Goal: Transaction & Acquisition: Book appointment/travel/reservation

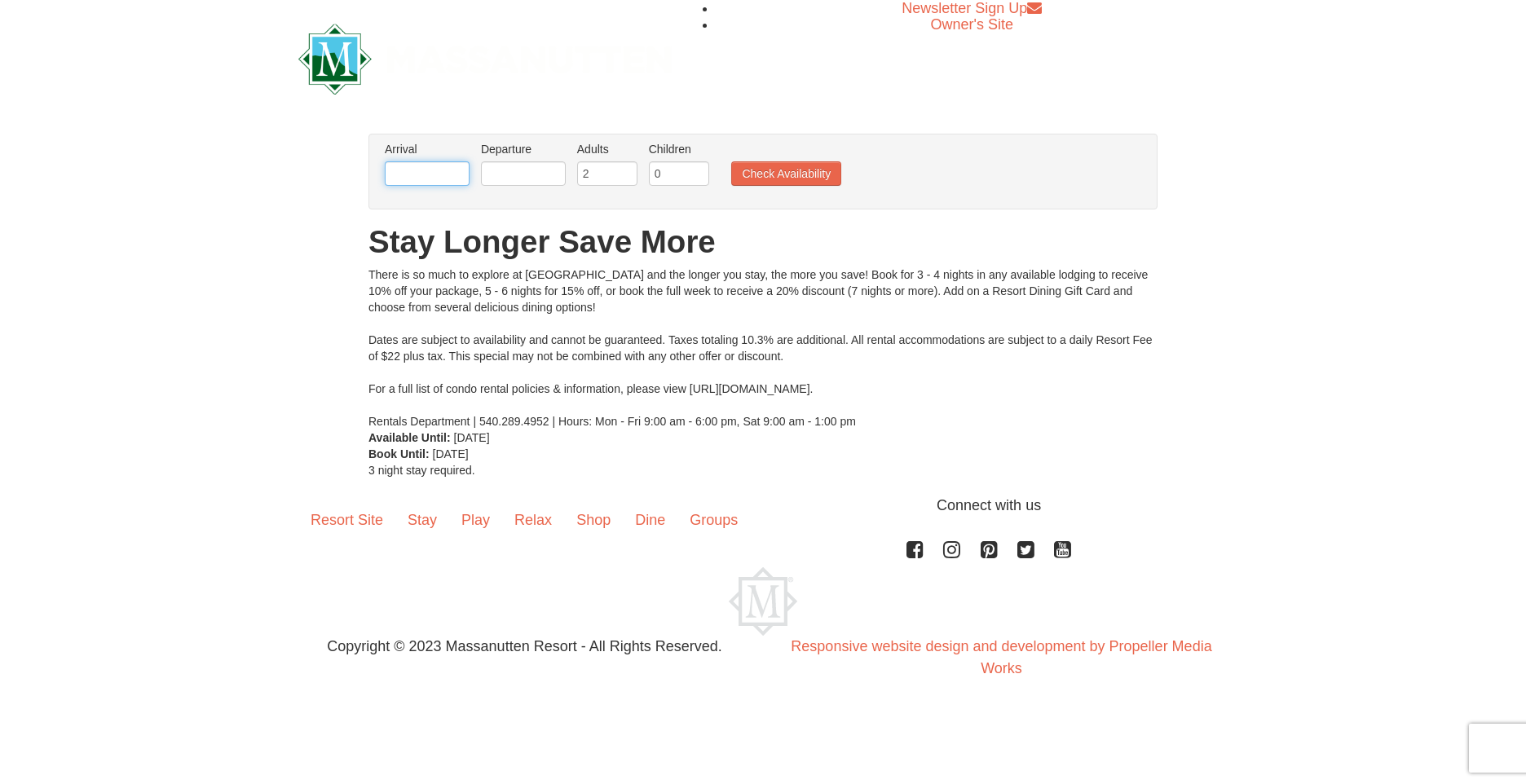
click at [402, 177] on input "text" at bounding box center [427, 173] width 85 height 24
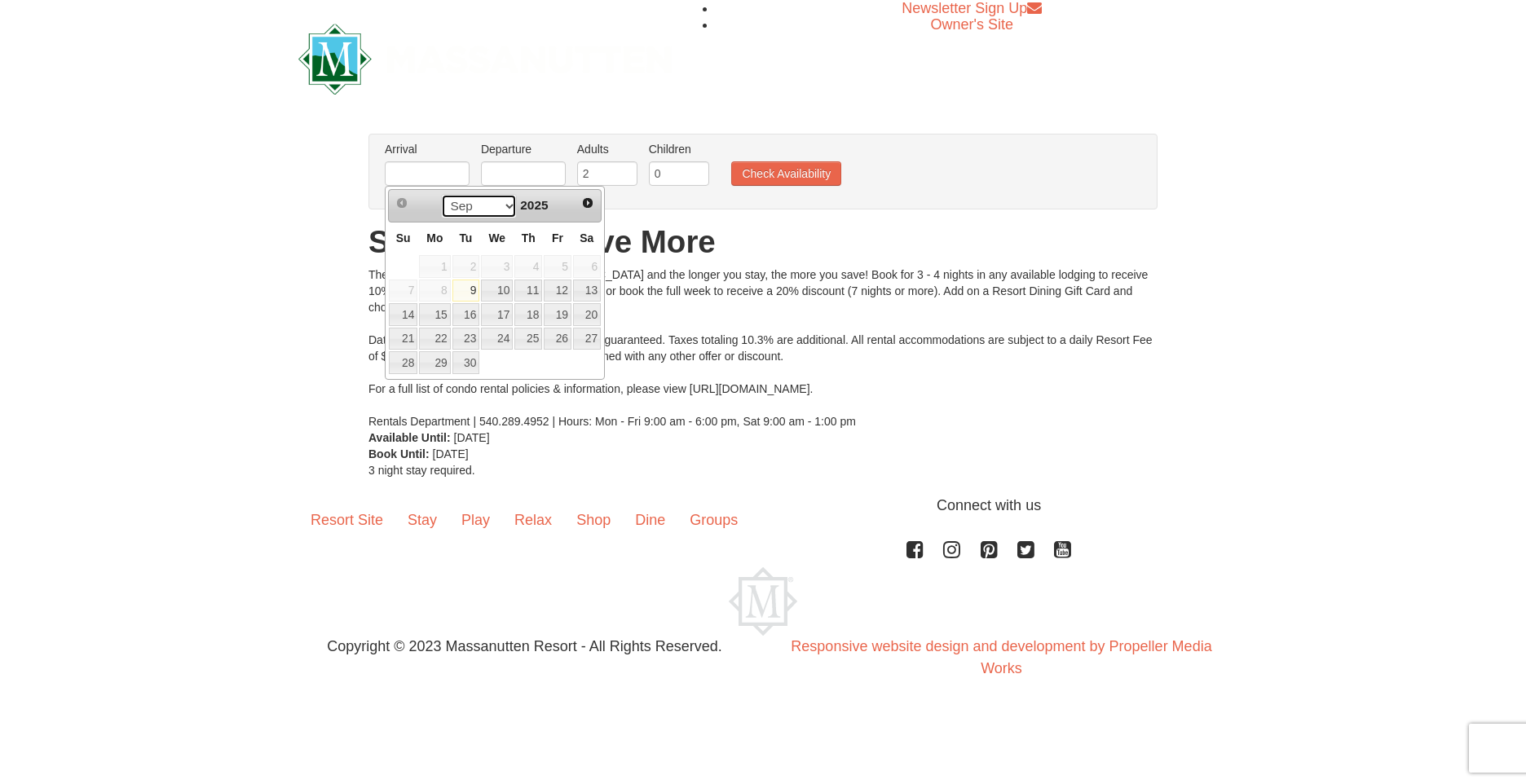
click at [503, 206] on select "Sep Oct Nov Dec" at bounding box center [479, 205] width 76 height 24
click at [584, 338] on link "27" at bounding box center [587, 338] width 27 height 22
type input "[DATE]"
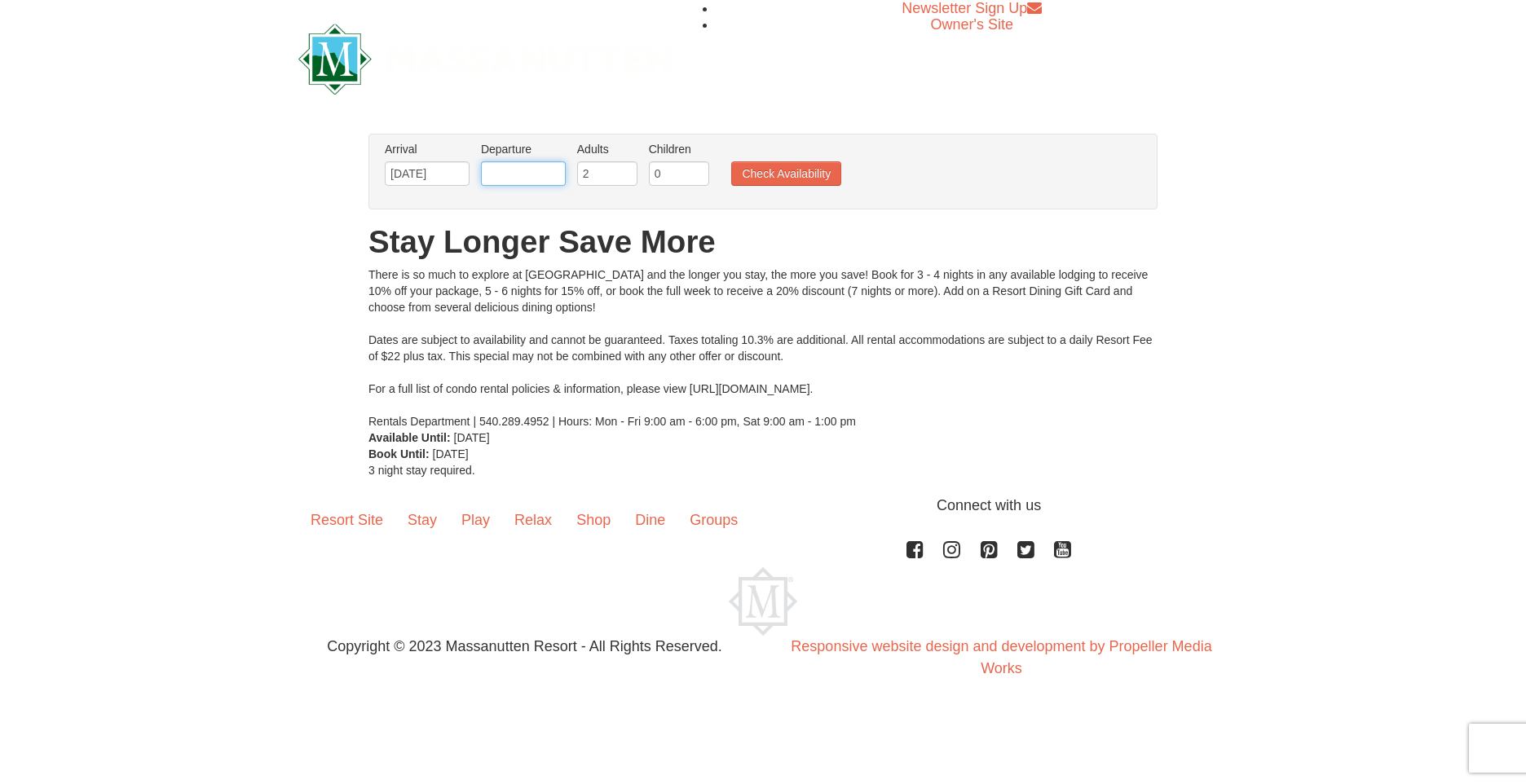
click at [525, 173] on input "text" at bounding box center [523, 173] width 85 height 24
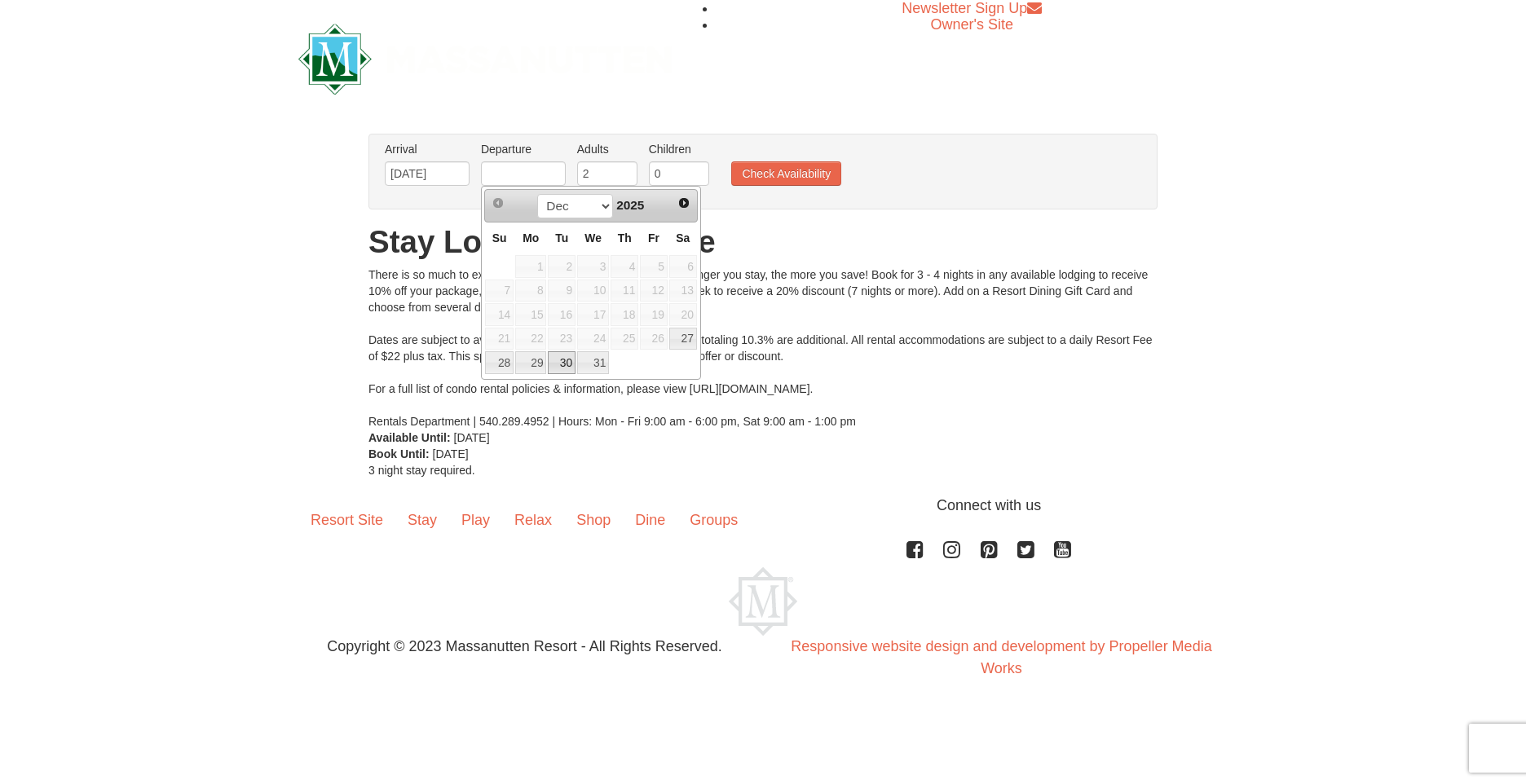
click at [558, 363] on link "30" at bounding box center [561, 362] width 27 height 22
type input "[DATE]"
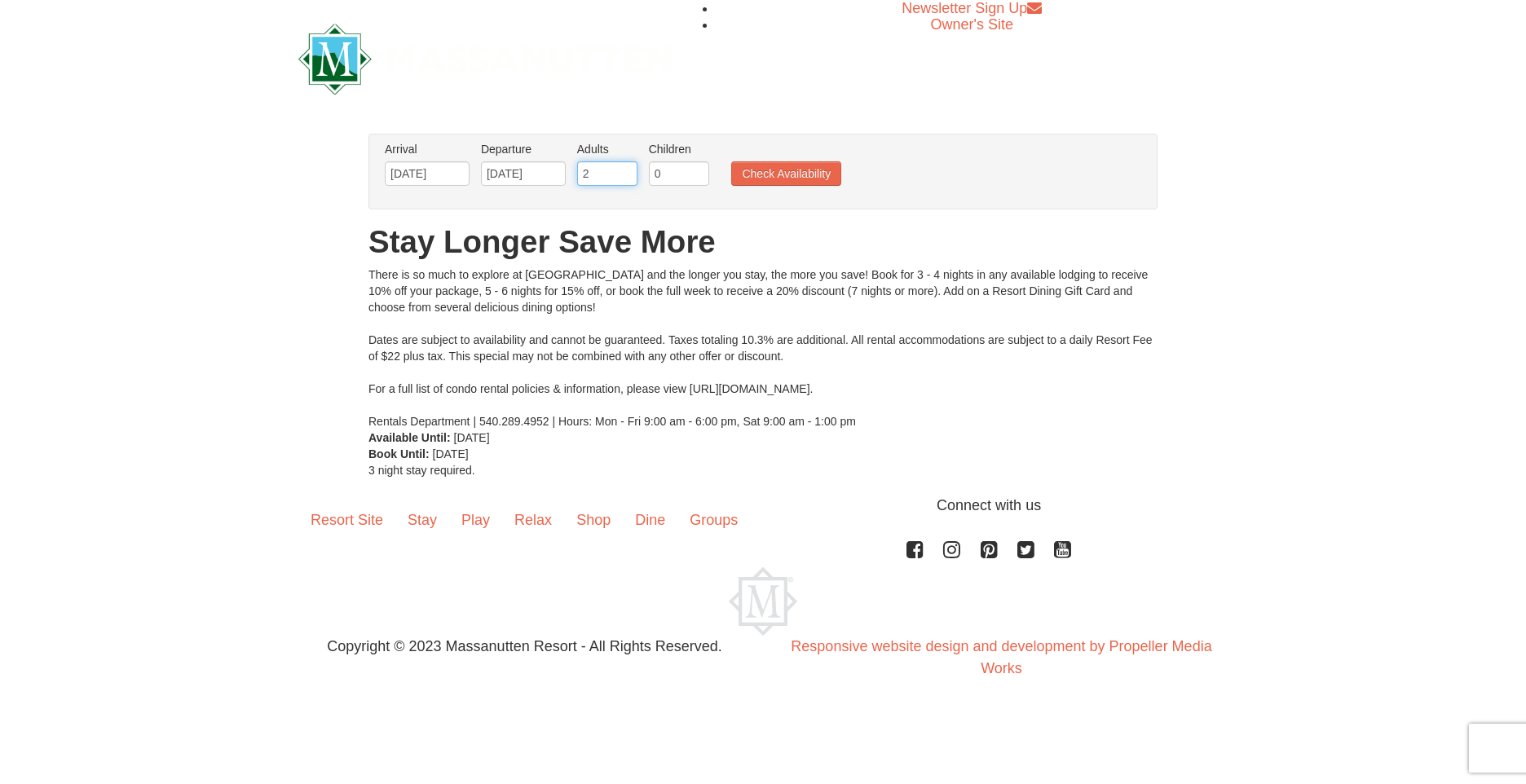
drag, startPoint x: 616, startPoint y: 179, endPoint x: 580, endPoint y: 174, distance: 36.3
click at [580, 174] on input "2" at bounding box center [607, 173] width 60 height 24
click at [626, 168] on input "3" at bounding box center [607, 173] width 60 height 24
click at [626, 168] on input "4" at bounding box center [607, 173] width 60 height 24
click at [626, 168] on input "5" at bounding box center [607, 173] width 60 height 24
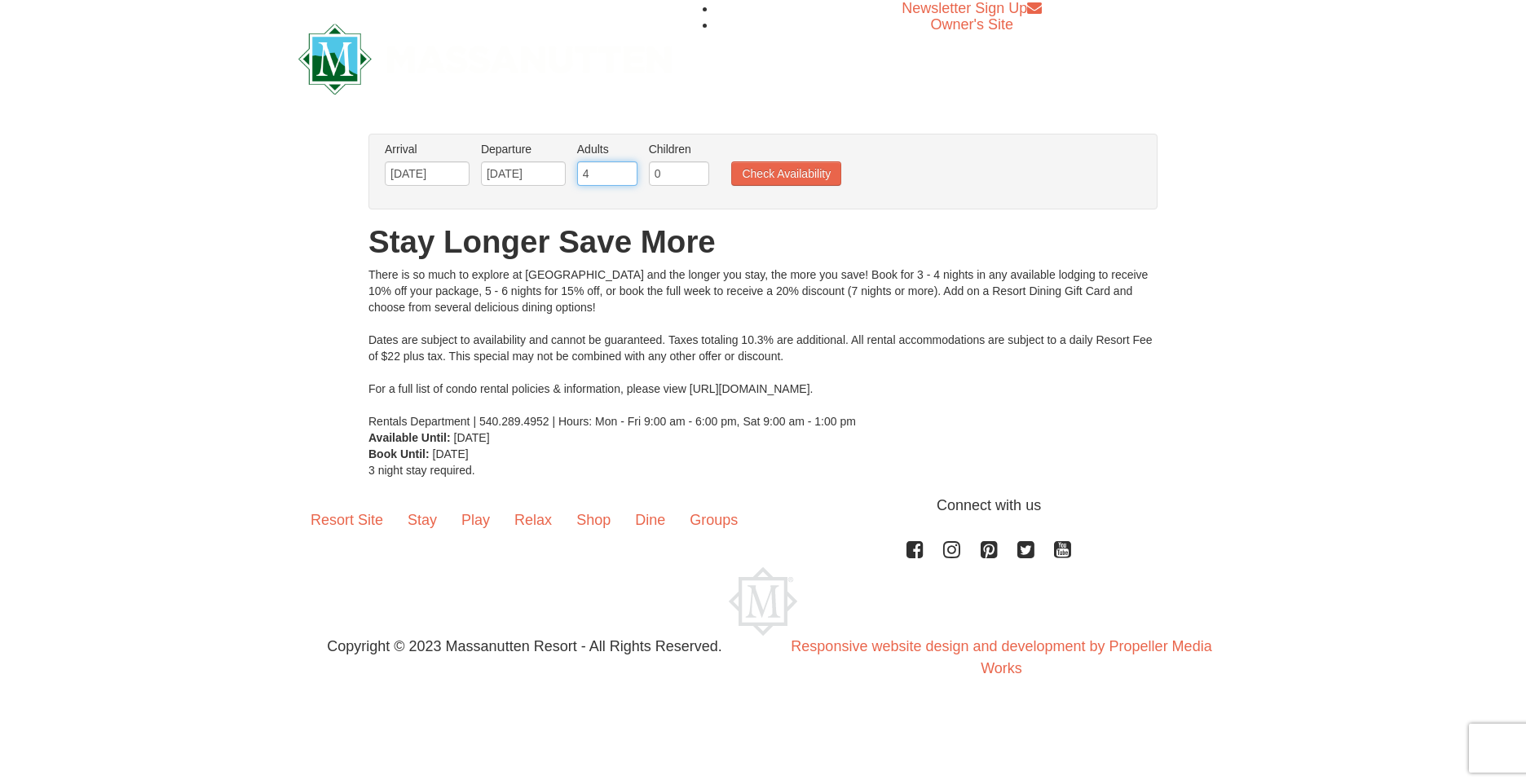
type input "4"
click at [626, 177] on input "4" at bounding box center [607, 173] width 60 height 24
click at [694, 168] on input "1" at bounding box center [679, 173] width 60 height 24
click at [694, 168] on input "2" at bounding box center [679, 173] width 60 height 24
click at [694, 168] on input "3" at bounding box center [679, 173] width 60 height 24
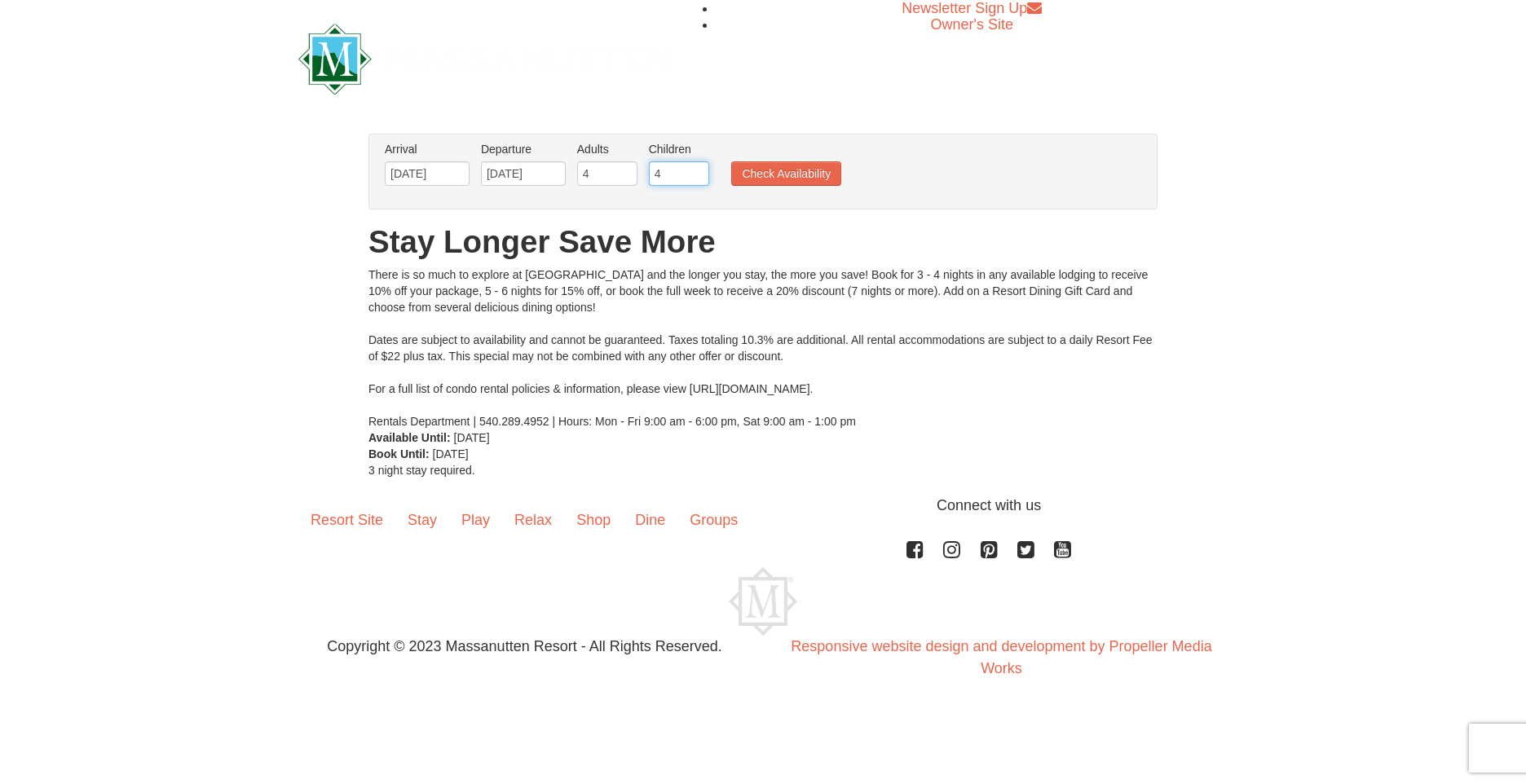
type input "4"
click at [694, 168] on input "4" at bounding box center [679, 173] width 60 height 24
click at [785, 176] on button "Check Availability" at bounding box center [785, 173] width 110 height 24
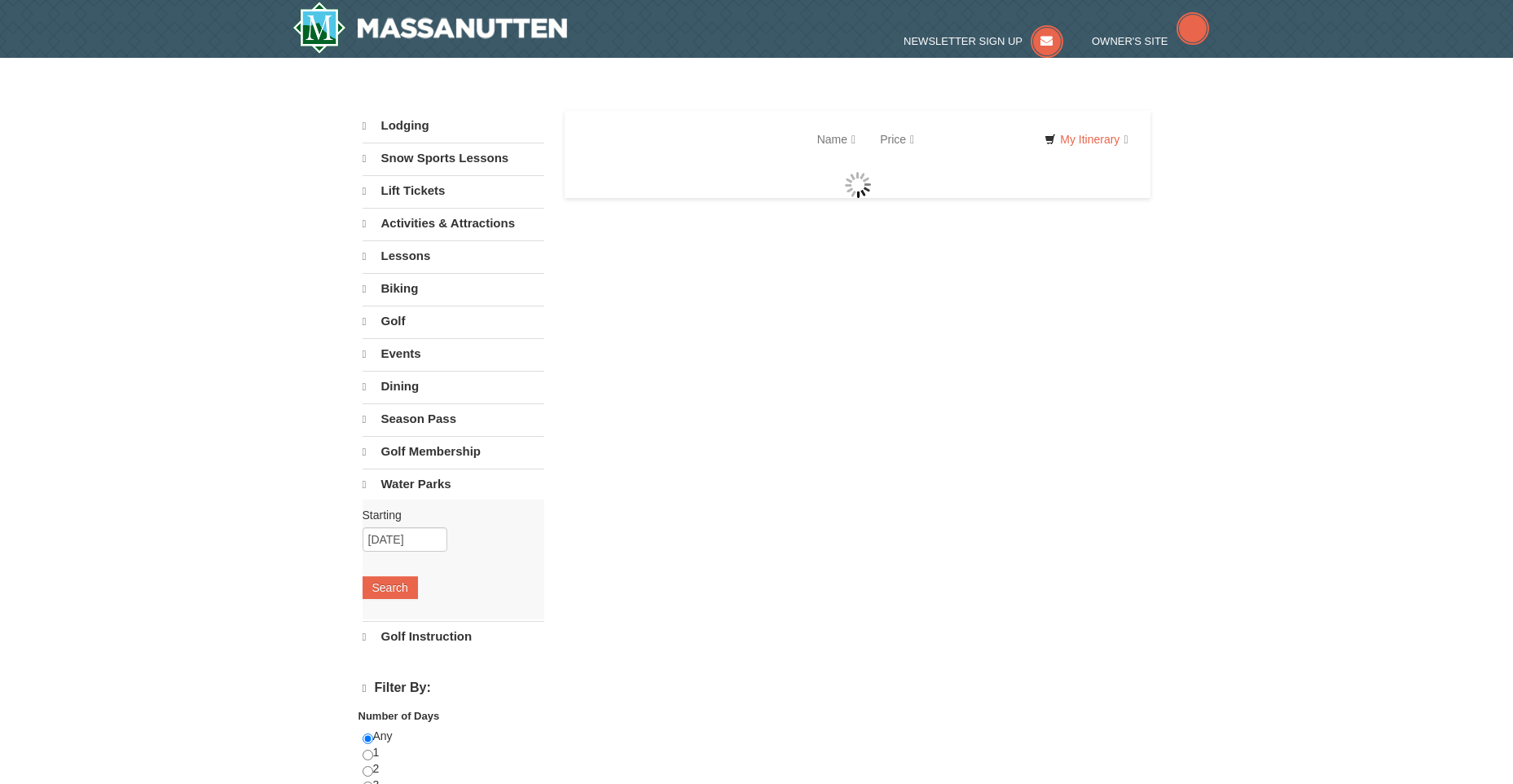
select select "9"
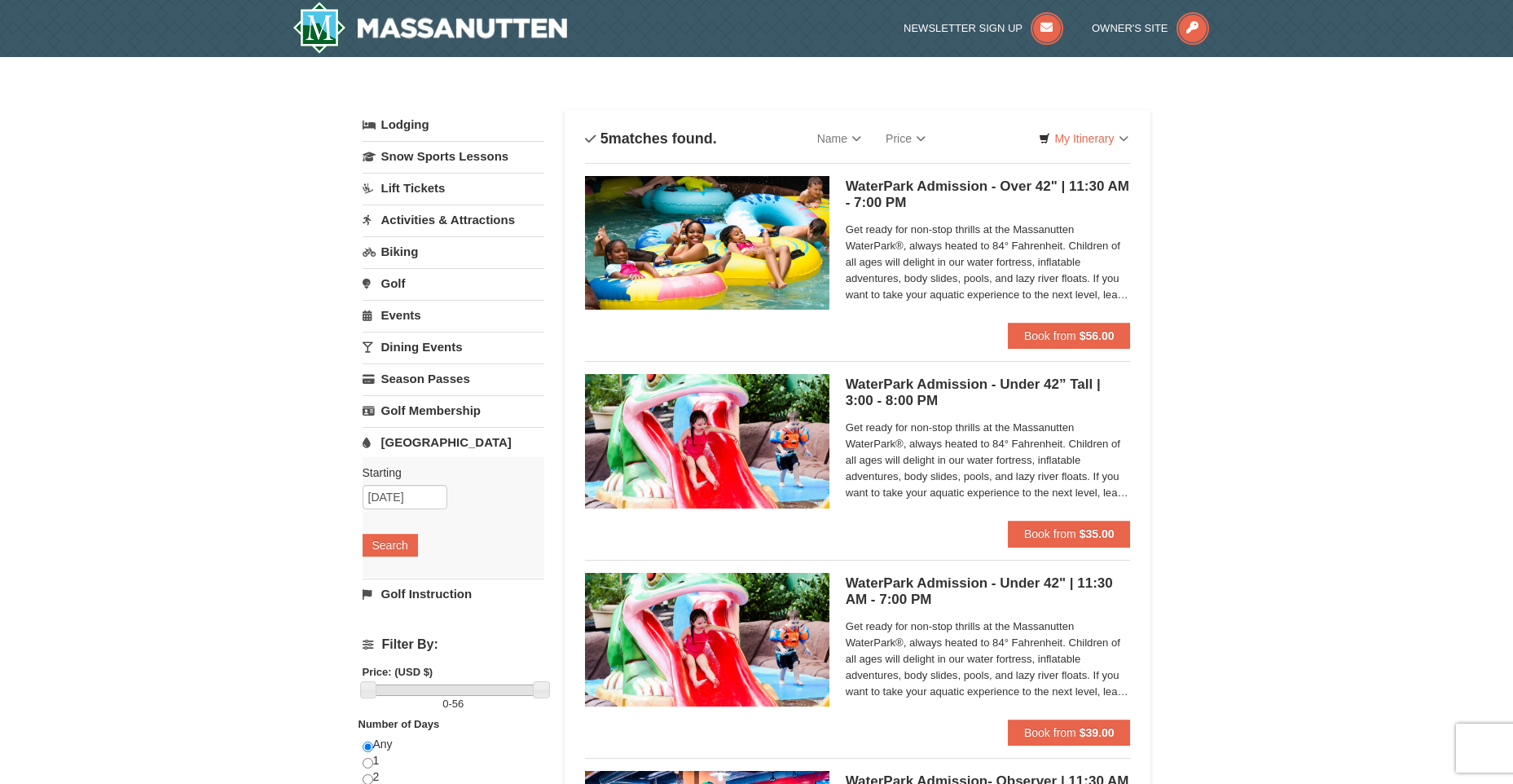
click at [416, 187] on link "Lift Tickets" at bounding box center [453, 187] width 182 height 30
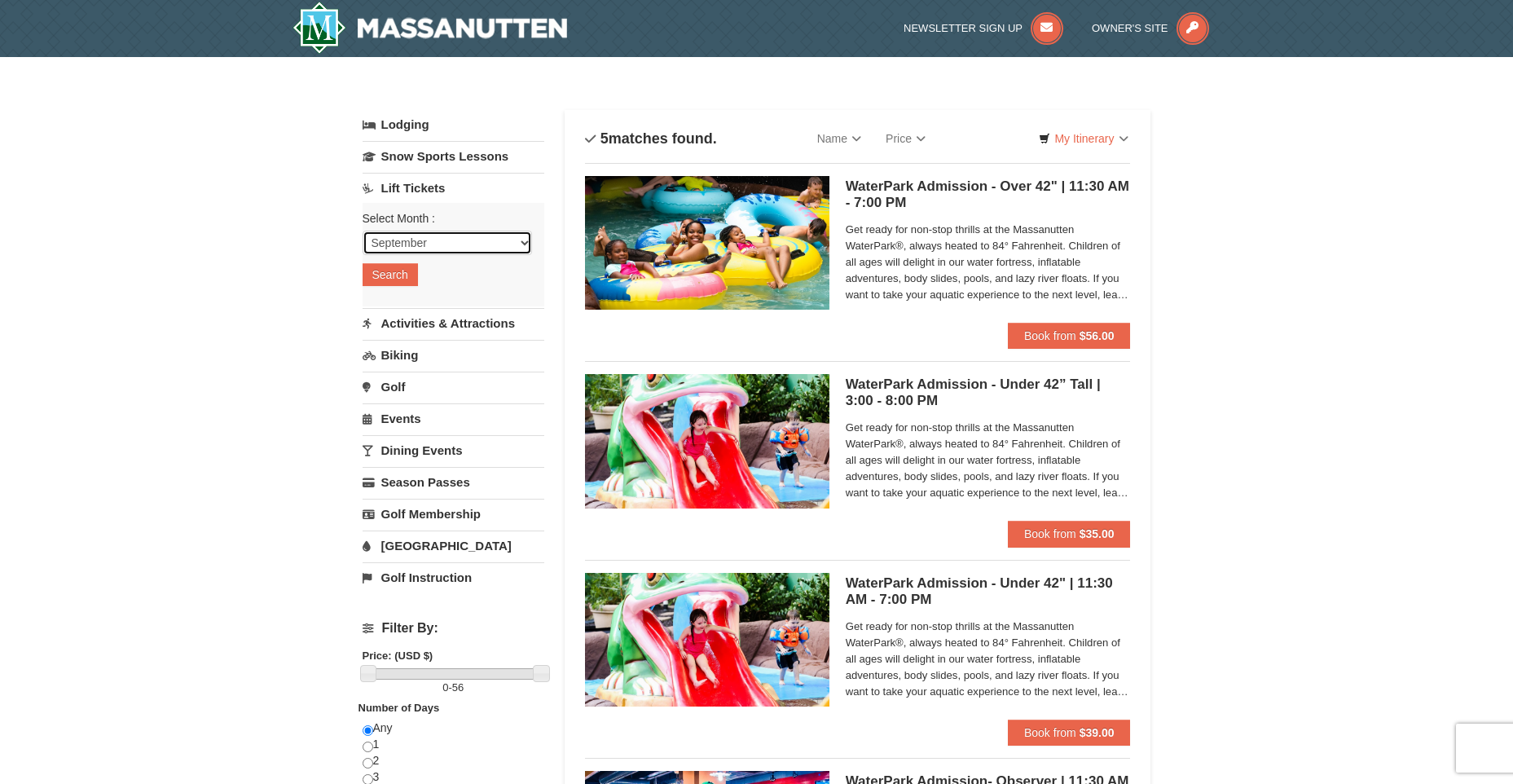
click at [524, 239] on select "September October November December January February March April May June July …" at bounding box center [447, 243] width 170 height 24
click at [214, 221] on div "× Categories List Filter My Itinerary Questions? 1-540-289-9441 Lodging Arrival…" at bounding box center [756, 628] width 1513 height 1142
click at [426, 321] on link "Activities & Attractions" at bounding box center [453, 322] width 182 height 30
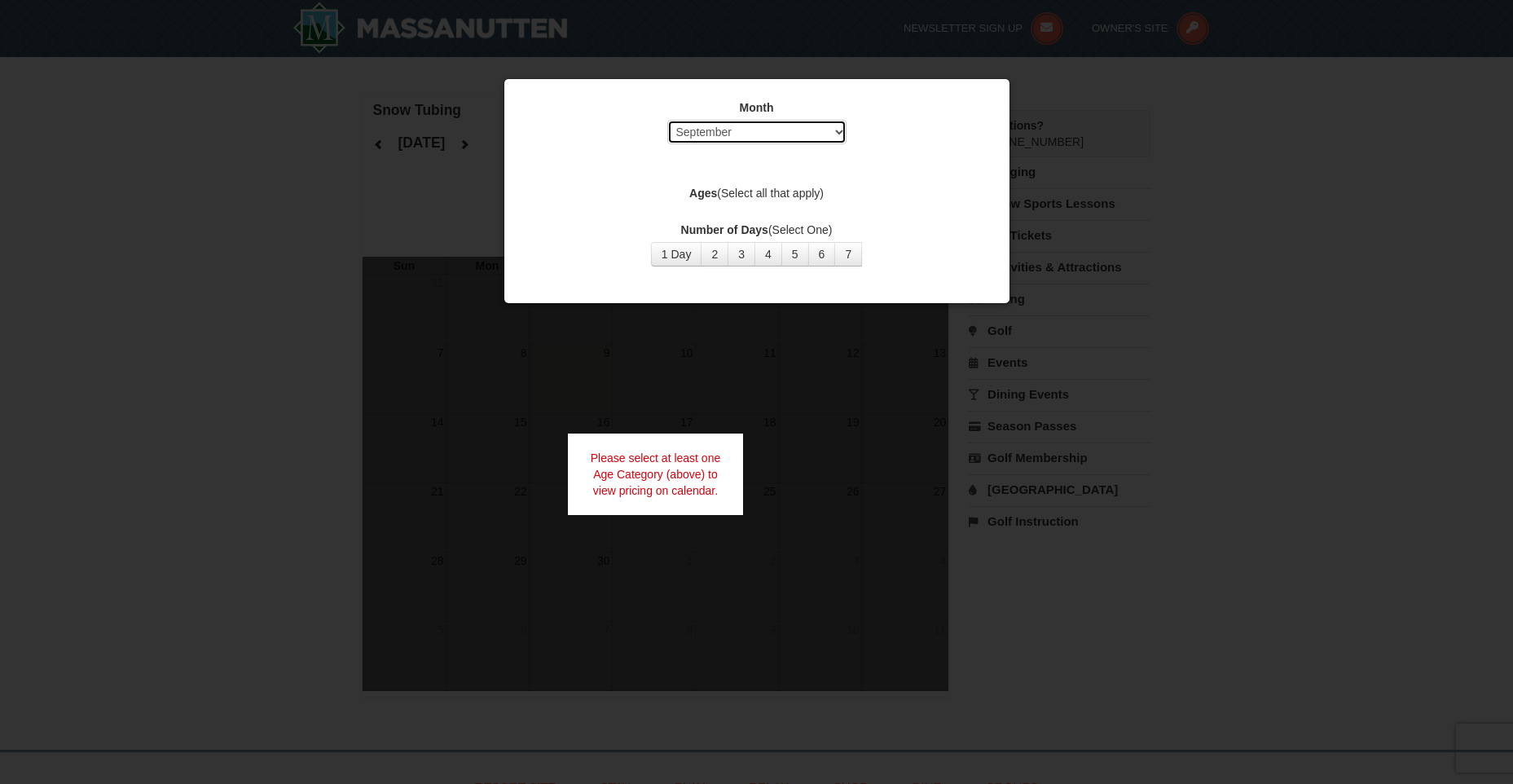
click at [835, 129] on select "Select September October November December January February March April May Jun…" at bounding box center [757, 131] width 179 height 24
select select "12"
click at [667, 120] on select "Select September October November December January February March April May Jun…" at bounding box center [757, 131] width 179 height 24
click at [671, 252] on button "1 Day" at bounding box center [676, 253] width 52 height 24
click at [748, 190] on label "Ages (Select all that apply)" at bounding box center [757, 193] width 465 height 17
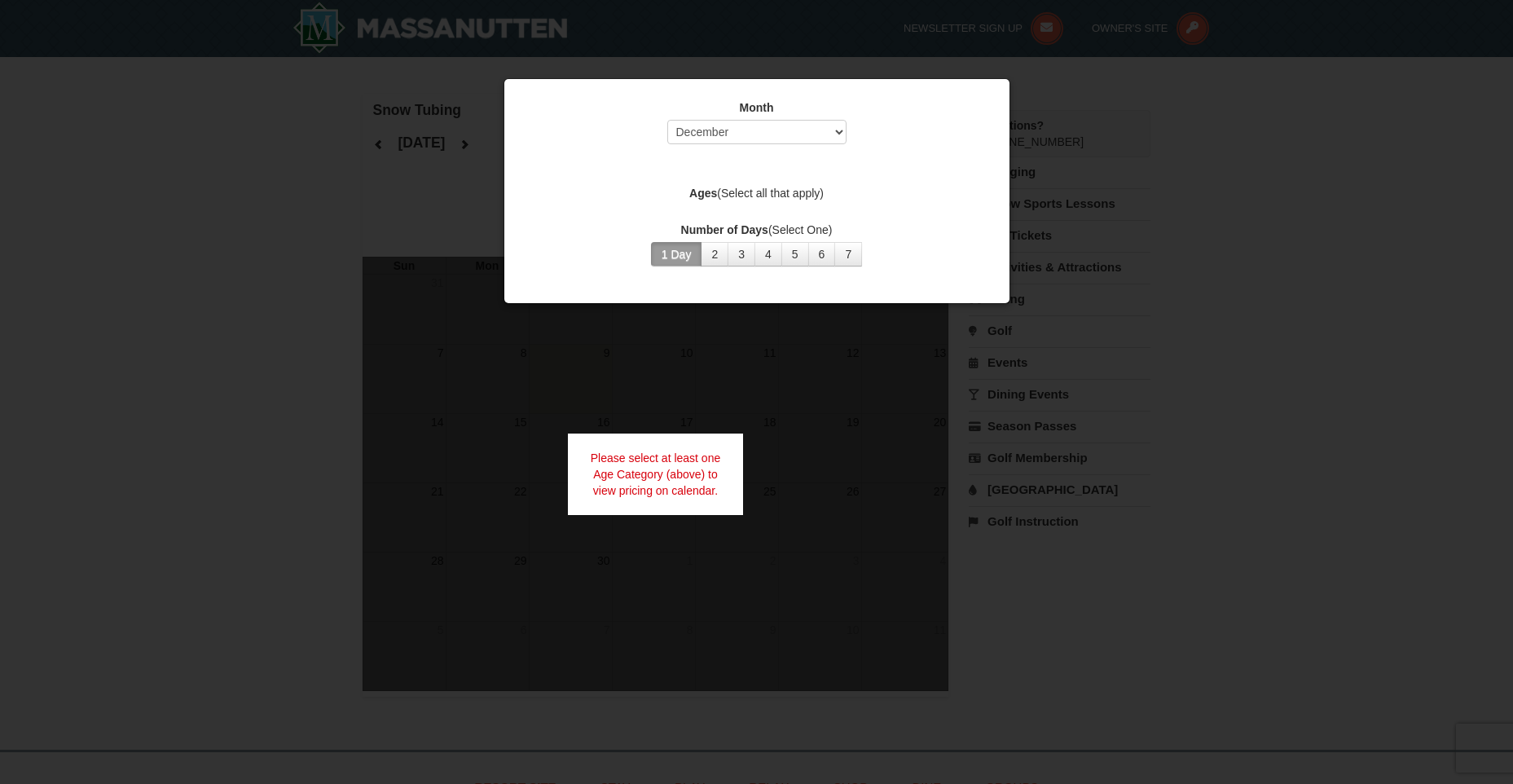
click at [644, 467] on div "Please select at least one Age Category (above) to view pricing on calendar." at bounding box center [656, 474] width 176 height 82
click at [762, 191] on label "Ages (Select all that apply)" at bounding box center [757, 193] width 465 height 17
select select "9"
click at [775, 187] on label "Ages (Select all that apply)" at bounding box center [757, 193] width 465 height 17
